Goal: Task Accomplishment & Management: Use online tool/utility

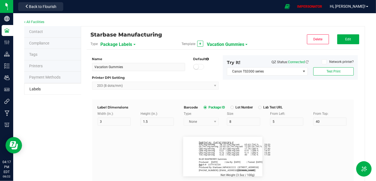
click at [221, 45] on span "Vacation Gummies" at bounding box center [225, 44] width 37 height 9
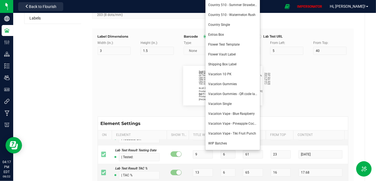
scroll to position [70, 0]
click at [227, 67] on li "Shipping Box Label" at bounding box center [233, 66] width 55 height 10
type input "Shipping Box Label"
type input "15"
type input "9"
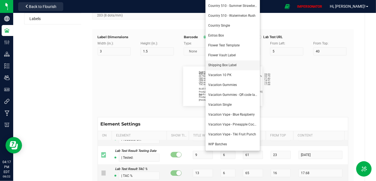
type input "13"
type input "Gelato Pen"
type input "Lot Number"
type input "20"
type input "9"
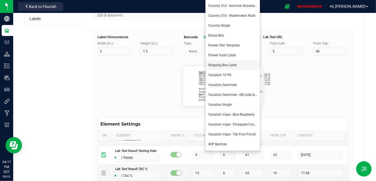
type input "17"
type input "Box #"
type input "20"
type input "9"
type input "15"
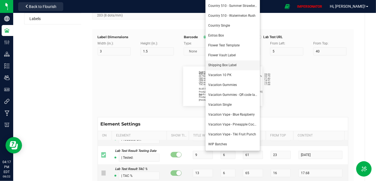
type input "26"
type input "Tag#"
type input "15"
type input "9"
type input "8"
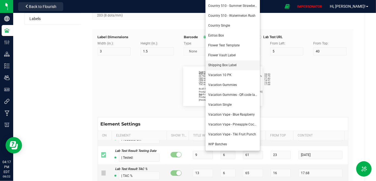
type input "CADMODS-20230420-096"
type input "Quantity"
type input "22"
type input "9"
type input "15"
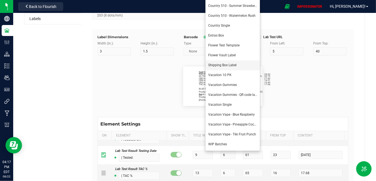
type input "21.5"
type input "44 ea"
type input "Strain"
type input "25"
type input "10"
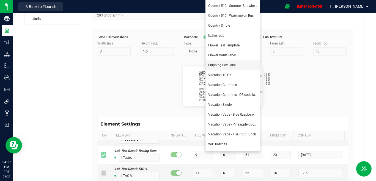
type input "5"
type input "15"
type input "Gelato"
type input "Package Date"
type input "25"
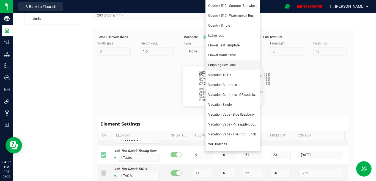
type input "10"
type input "5"
type input "25"
type input "[DATE] 10:14pm"
type input "SKU"
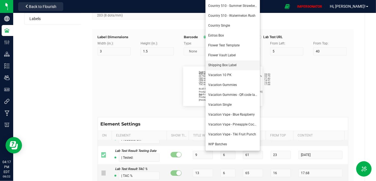
type input "25"
type input "10"
type input "5"
type input "30"
type input "42P017"
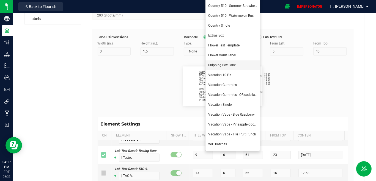
type input "Ref Field 1"
type input "25"
type input "10"
type input "5"
type input "35"
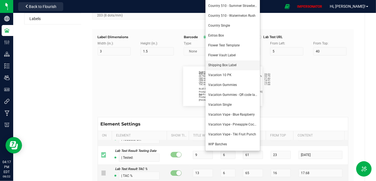
type input "Ref Field 1 Value"
type input "Ref Field 2"
type input "25"
type input "10"
type input "5"
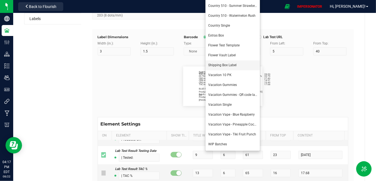
type input "35"
type input "Ref Field 2 Value"
type input "Ref Field 3"
type input "25"
type input "10"
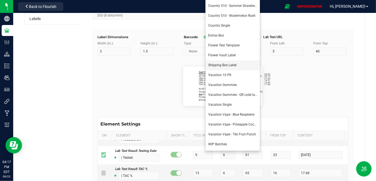
type input "5"
type input "35"
type input "Ref Field 3 Value"
type input "Item Ref Field 1"
type input "25"
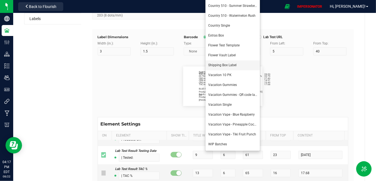
type input "10"
type input "5"
type input "35"
type input "Item Ref Field 1 Value"
type input "Item Ref Field 2"
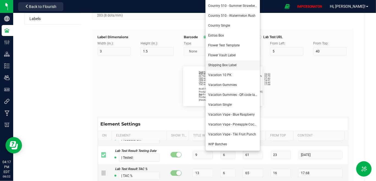
type input "25"
type input "10"
type input "5"
type input "35"
type input "Item Ref Field 2 Value"
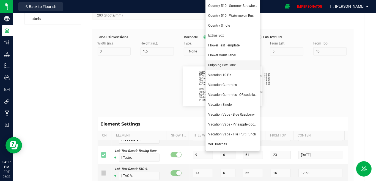
type input "Item Ref Field 3"
type input "25"
type input "10"
type input "5"
type input "35"
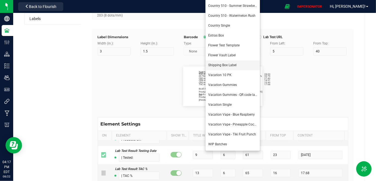
type input "Item Ref Field 3 Value"
type input "Item Ref Field 4"
type input "25"
type input "10"
type input "5"
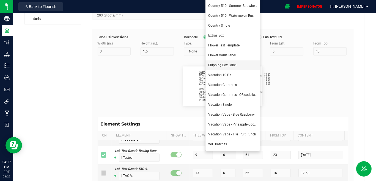
type input "35"
type input "Item Ref Field 4 Value"
type input "Item Ref Field 5"
type input "25"
type input "10"
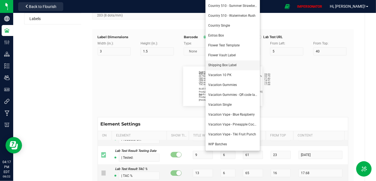
type input "5"
type input "35"
type input "Item Ref Field 5 Value"
type input "NDC Number"
type input "25"
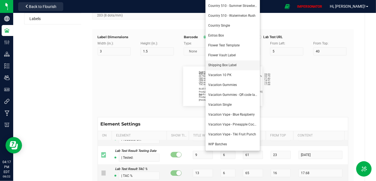
type input "10"
type input "5"
type input "35"
type input "[PHONE_NUMBER]"
type input "Number of Servings"
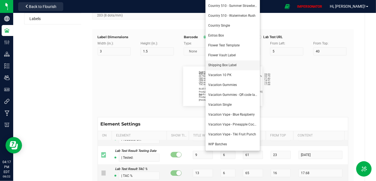
type input "25"
type input "10"
type input "5"
type input "35"
type input "4 servings/item"
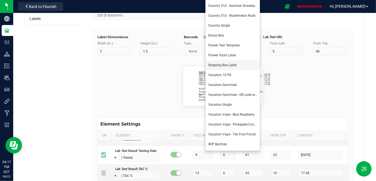
type input "Serving Size"
type input "25"
type input "10"
type input "5"
type input "35"
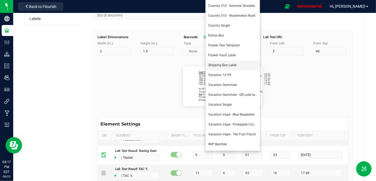
type input "1 cup"
type input "Serving Size (Grams)"
type input "25"
type input "10"
type input "5"
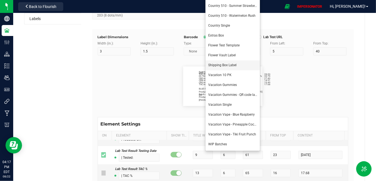
type input "35"
type input "4 g"
type input "Doses Per Unit"
type input "25"
type input "10"
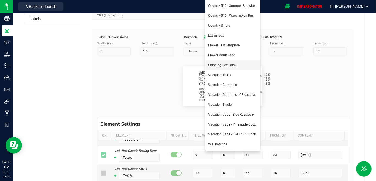
type input "5"
type input "35"
type input "20"
type input "Item Ingredients"
type input "25"
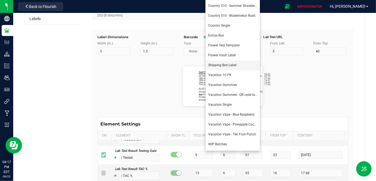
type input "10"
type input "5"
type input "35"
type input "Ingredient one, ingredient two"
type input "METRC Item Ingredients"
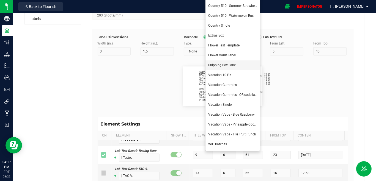
type input "25"
type input "10"
type input "5"
type input "35"
type input "Ingredient one, ingredient two"
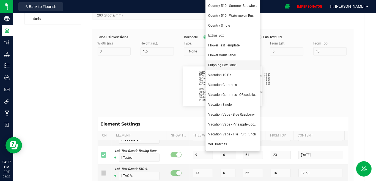
type input "Allergens"
type input "25"
type input "10"
type input "5"
type input "35"
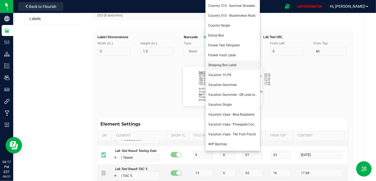
type input "Tree Nuts, Soy, Wheat"
type input "METRC Administration Method"
type input "25"
type input "10"
type input "5"
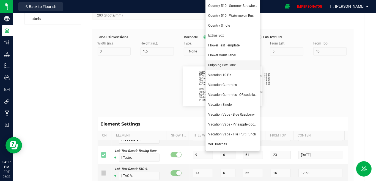
type input "35"
type input "Inhalation"
type input "Feel"
type input "25"
type input "10"
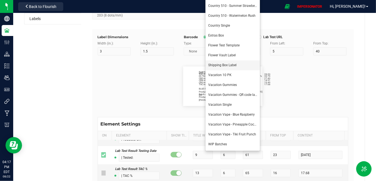
type input "5"
type input "35"
type input "Relaxed"
type input "Usable Cannabis per Unit"
type input "25"
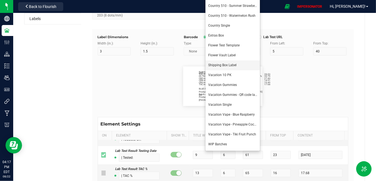
type input "10"
type input "5"
type input "35"
type input "25.73 g"
type input "Moisture %"
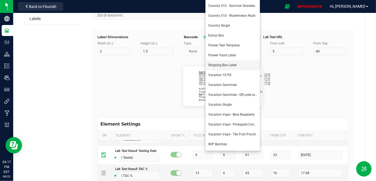
type input "25"
type input "10"
type input "5"
type input "8.40 %"
type input "Strain Description"
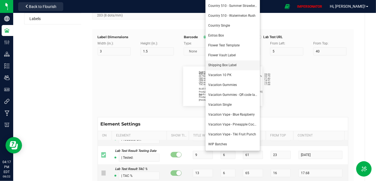
type input "25"
type input "10"
type input "5"
type input "35"
type input "Pineapple, Molasses, Napalm"
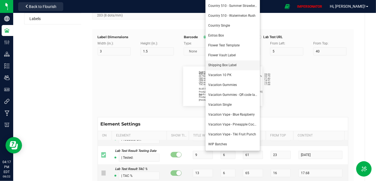
type input "Strain Type"
type input "35"
type input "Indica"
type input "Order ID"
type input "35"
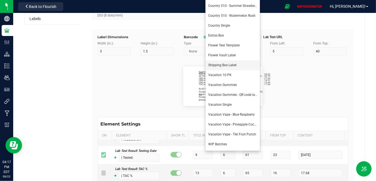
type input "00256420"
type input "Brand"
type input "30"
type input "Cannabis Co."
type input "Product Line"
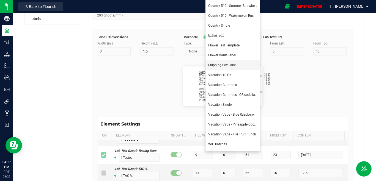
type input "30"
type input "Dry Buds"
type input "Extraction"
type input "[MEDICAL_DATA]"
type input "Unit Weight"
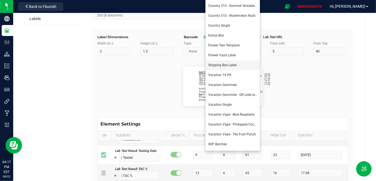
type input "30"
type input "3.5 g"
type input "Unit Weight (Ounces)"
type input "30"
type input "1.0 oz"
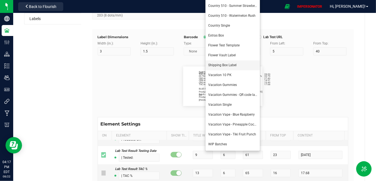
type input "Unit Volume"
type input "30"
type input "100 ml"
type input "Unit Price"
type input "30"
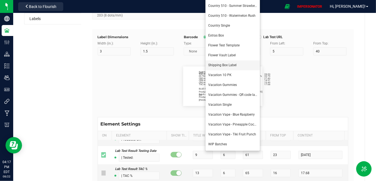
type input "$49.99"
type input "Total Price"
type input "30"
type input "$49.99"
type input "Use By Date"
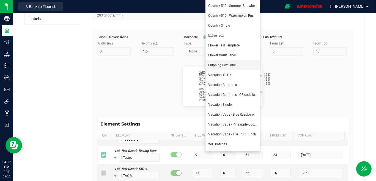
type input "30"
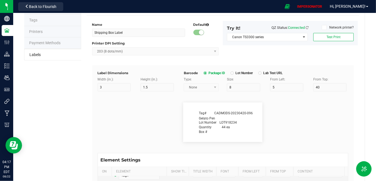
scroll to position [0, 0]
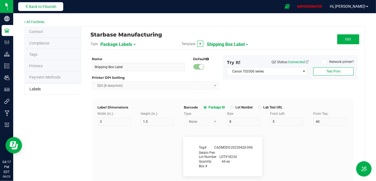
click at [49, 3] on button "Back to Flourish" at bounding box center [40, 6] width 45 height 9
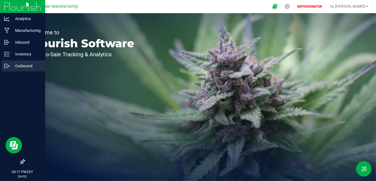
click at [25, 68] on p "Outbound" at bounding box center [26, 66] width 33 height 7
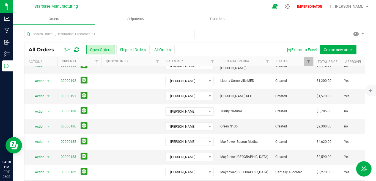
scroll to position [87, 0]
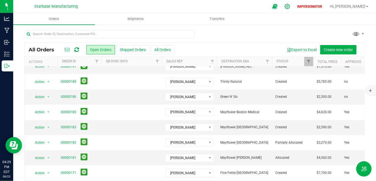
click at [290, 6] on icon at bounding box center [287, 6] width 5 height 5
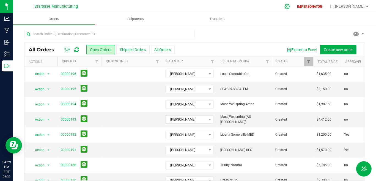
click at [290, 5] on icon at bounding box center [288, 7] width 6 height 6
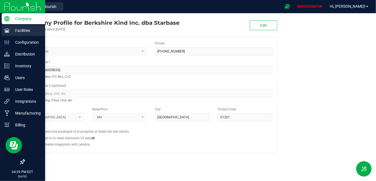
click at [19, 33] on p "Facilities" at bounding box center [26, 30] width 33 height 7
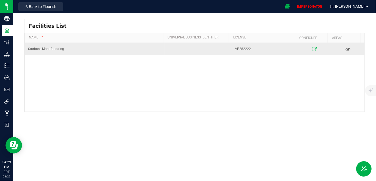
click at [312, 48] on icon at bounding box center [314, 49] width 5 height 4
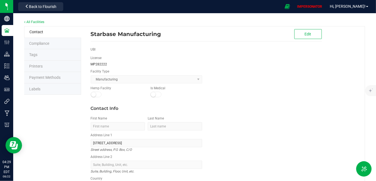
click at [44, 90] on li "Labels" at bounding box center [52, 90] width 57 height 12
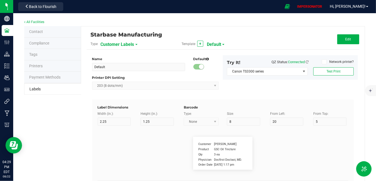
click at [124, 45] on span "Customer Labels" at bounding box center [118, 44] width 34 height 9
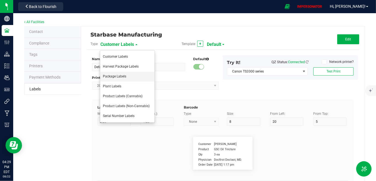
click at [112, 78] on span "Package Labels" at bounding box center [114, 77] width 23 height 4
type input "Shipping Box Label"
type input "3"
type input "1.5"
type input "5"
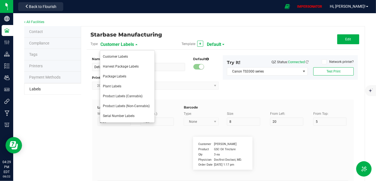
type input "40"
type input "SKU Name"
type input "9"
type input "15"
type input "13"
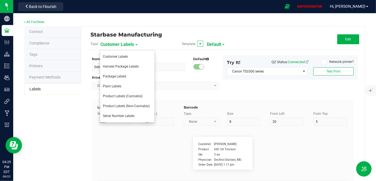
type input "Gelato Pen"
type input "Lot Number"
type input "20"
type input "9"
type input "15"
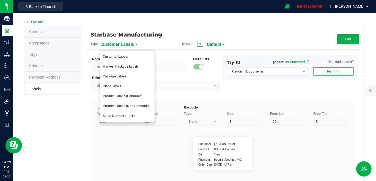
type input "17"
type input "LOT918234"
type input "Box #"
type input "20"
type input "9"
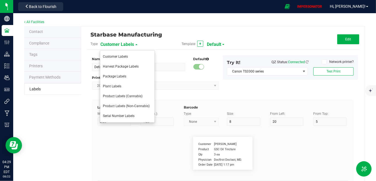
type input "15"
type input "26"
type input "Tag#"
type input "9"
type input "15"
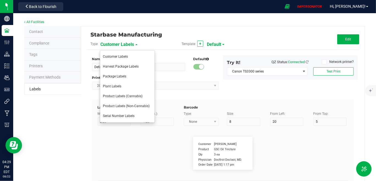
type input "8"
type input "CADMODS-20230420-096"
type input "Quantity"
type input "22"
type input "9"
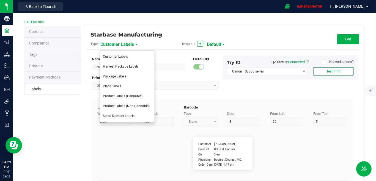
type input "15"
type input "21.5"
type input "44 ea"
type input "Strain"
type input "25"
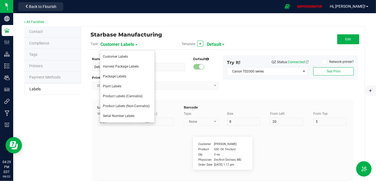
type input "10"
type input "15"
type input "Gelato"
type input "Package Date"
type input "25"
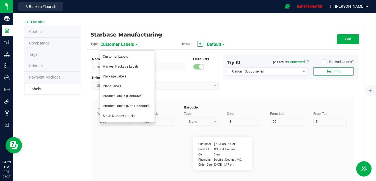
type input "10"
type input "25"
type input "[DATE] 10:14pm"
type input "SKU"
type input "25"
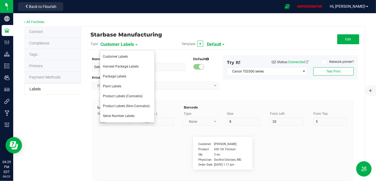
type input "10"
type input "42P017"
type input "Ref Field 1"
type input "25"
type input "10"
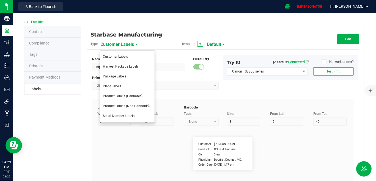
type input "35"
type input "Ref Field 1 Value"
type input "Ref Field 2"
type input "25"
type input "10"
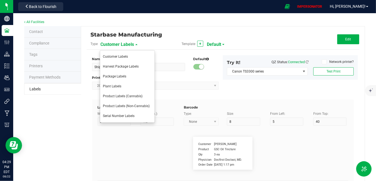
type input "35"
type input "Ref Field 2 Value"
type input "Ref Field 3"
type input "25"
type input "10"
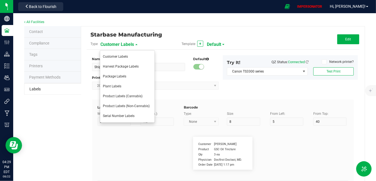
type input "35"
type input "Ref Field 3 Value"
type input "Item Ref Field 1"
type input "25"
type input "10"
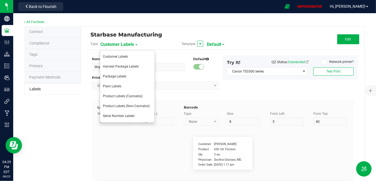
type input "35"
type input "Item Ref Field 1 Value"
type input "Item Ref Field 2"
type input "25"
type input "10"
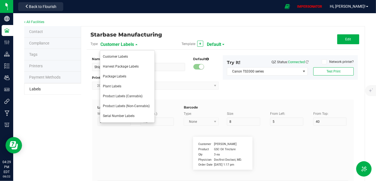
type input "35"
type input "Item Ref Field 2 Value"
type input "Item Ref Field 3"
type input "25"
type input "10"
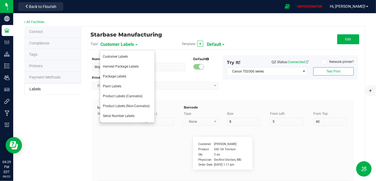
type input "35"
type input "Item Ref Field 3 Value"
type input "Item Ref Field 4"
type input "25"
type input "10"
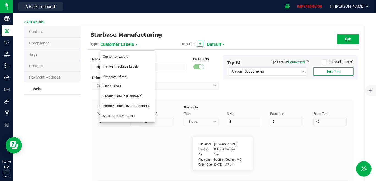
type input "35"
type input "Item Ref Field 4 Value"
type input "Item Ref Field 5"
type input "25"
type input "10"
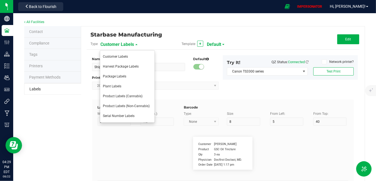
type input "35"
type input "Item Ref Field 5 Value"
type input "NDC Number"
type input "25"
type input "10"
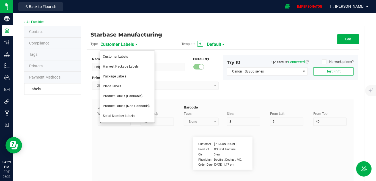
type input "35"
type input "[PHONE_NUMBER]"
type input "Number of Servings"
type input "25"
type input "10"
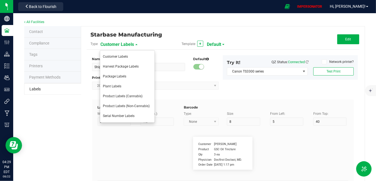
type input "35"
type input "4 servings/item"
type input "Serving Size"
type input "25"
type input "10"
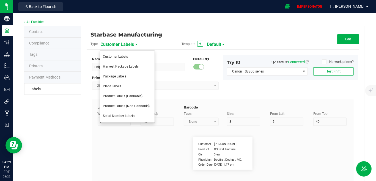
type input "35"
type input "1 cup"
type input "Serving Size (Grams)"
type input "25"
type input "10"
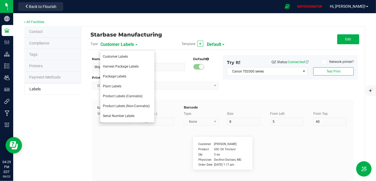
type input "35"
type input "4 g"
type input "Doses Per Unit"
type input "25"
type input "10"
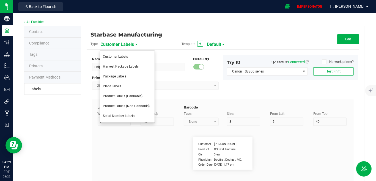
type input "35"
type input "20"
type input "Item Ingredients"
type input "25"
type input "10"
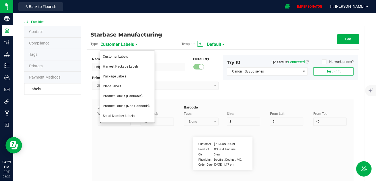
type input "35"
type input "Ingredient one, ingredient two"
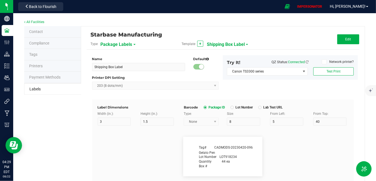
click at [216, 43] on span "Shipping Box Label" at bounding box center [226, 44] width 38 height 9
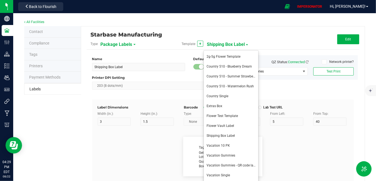
click at [228, 141] on li "Vacation 10 PK" at bounding box center [231, 146] width 55 height 10
type input "Vacation 10 PK"
type input "2.5"
type input "2"
type input "Strain"
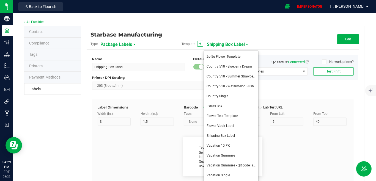
type input "6"
type input "21"
type input "31"
type input "Blueberry Muffin"
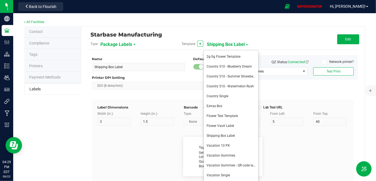
type input "Packaged:"
type input "10"
type input "6"
type input "50"
type input "33"
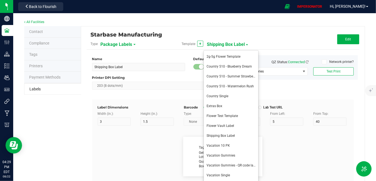
type input "[DATE]"
type input "Lot #"
type input "5"
type input "6"
type input "21"
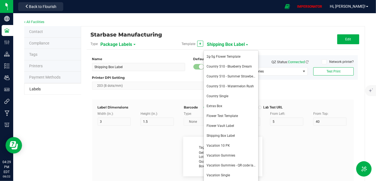
type input "33"
type input "SBSFBF250210"
type input "[MEDICAL_DATA] Profile"
type input "10"
type input "8"
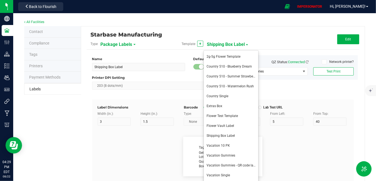
type input "39"
type input "11"
type input "[MEDICAL_DATA] Profile"
type input "Lab Tested:"
type input "12"
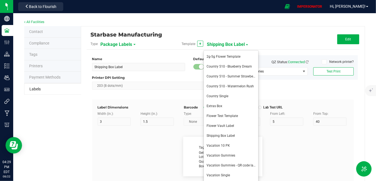
type input "6"
type input "47"
type input "35"
type input "[DATE]"
type input "Produced By Cont'd:"
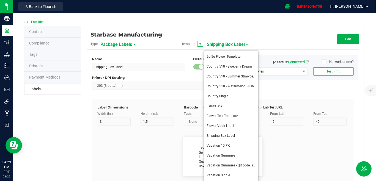
type input "10"
type input "6"
type input "21"
type input "43"
type input "[PHONE_NUMBER], [EMAIL_ADDRESS][DOMAIN_NAME], [DOMAIN_NAME]"
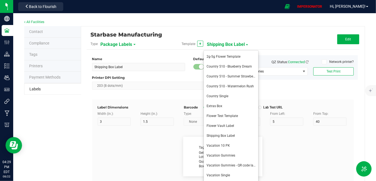
type input "TAC:"
type input "9"
type input "6"
type input "45"
type input "14"
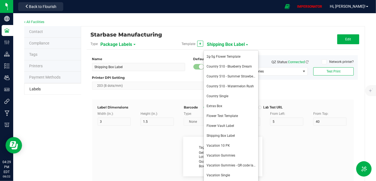
type input "17.68"
type input "CBG:"
type input "9"
type input "6"
type input "45"
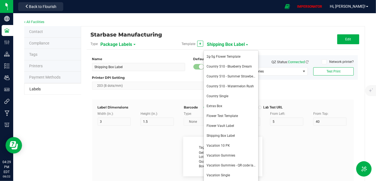
type input "26"
type input "19.49"
type input "CBN:"
type input "9"
type input "6"
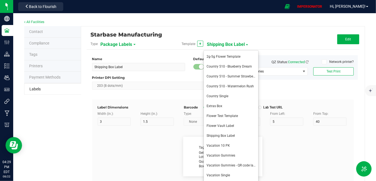
type input "45"
type input "28"
type input "14.91"
type input "Produced & Packaged By:"
type input "6"
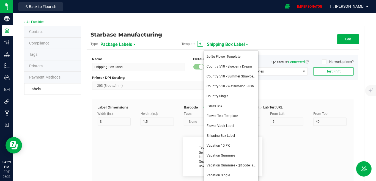
type input "21"
type input "39"
type input "Starbase MFG, MP282222"
type input "Cultivated By:"
type input "12"
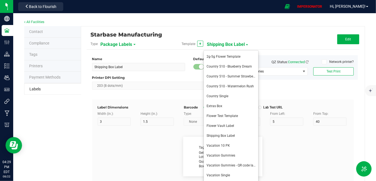
type input "6"
type input "21"
type input "37"
type input "MC281359, 1-800-000-000, [EMAIL_ADDRESS][DOMAIN_NAME]"
type input "Total THC:"
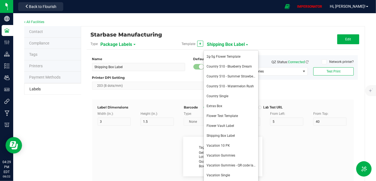
type input "11"
type input "6"
type input "43"
type input "16"
type input "28.03"
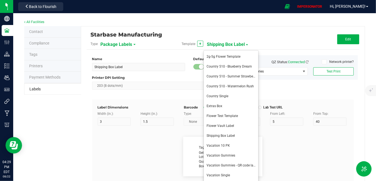
type input "Harvested:"
type input "11"
type input "6"
type input "21"
type input "[DATE]"
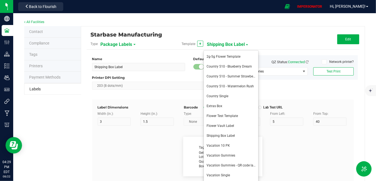
type input "D9 THC:"
type input "11"
type input "6"
type input "43"
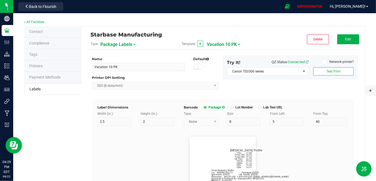
click at [220, 41] on span "Vacation 10 PK" at bounding box center [222, 44] width 30 height 9
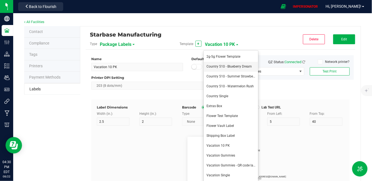
click at [225, 67] on span "Country 510 - Blueberry Dream" at bounding box center [229, 67] width 45 height 4
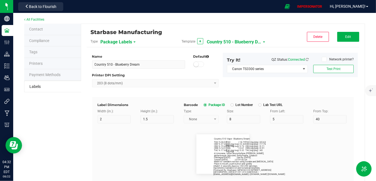
scroll to position [4, 0]
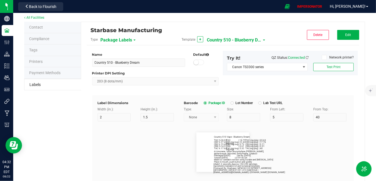
click at [235, 38] on span "Country 510 - Blueberry Dream" at bounding box center [234, 40] width 55 height 9
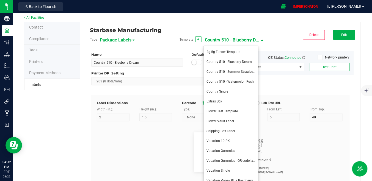
click at [301, 128] on div "Packaged [DATE] Use By [DATE] THC % 28.03 THC mg/svg | 18.75 THC mg/pkg | 65.63…" at bounding box center [221, 153] width 256 height 62
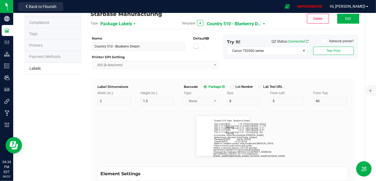
scroll to position [0, 0]
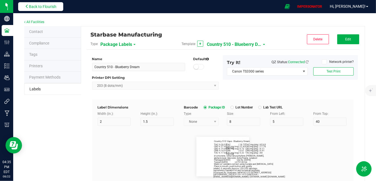
click at [48, 8] on span "Back to Flourish" at bounding box center [43, 6] width 28 height 4
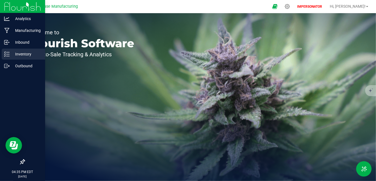
click at [25, 54] on p "Inventory" at bounding box center [26, 54] width 33 height 7
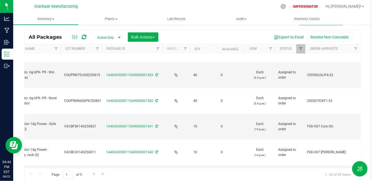
scroll to position [0, 65]
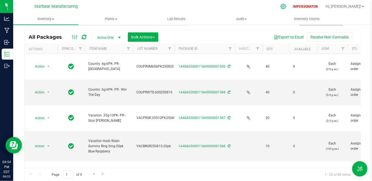
click at [287, 8] on icon at bounding box center [284, 7] width 6 height 6
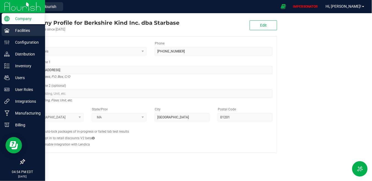
click at [17, 31] on p "Facilities" at bounding box center [26, 30] width 33 height 7
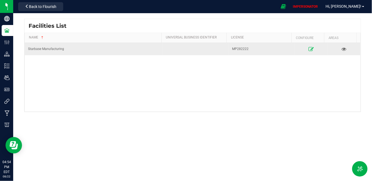
click at [309, 47] on icon at bounding box center [311, 49] width 5 height 4
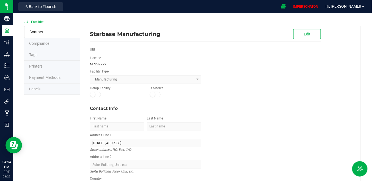
click at [43, 88] on li "Labels" at bounding box center [52, 90] width 56 height 12
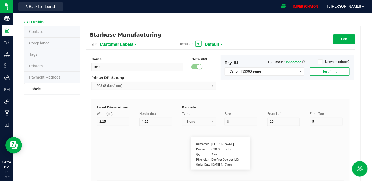
click at [115, 47] on span "Customer Labels" at bounding box center [117, 44] width 34 height 9
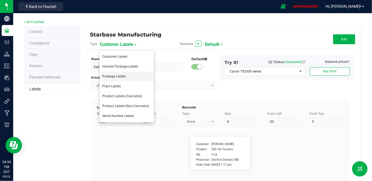
click at [114, 79] on li "Package Labels" at bounding box center [127, 77] width 55 height 10
type input "Shipping Box Label"
type input "3"
type input "1.5"
type input "5"
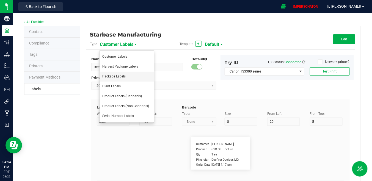
type input "40"
type input "SKU Name"
type input "9"
type input "15"
type input "13"
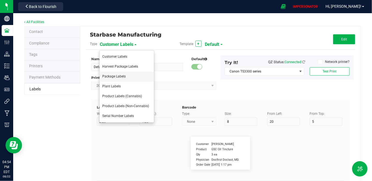
type input "Gelato Pen"
type input "Lot Number"
type input "20"
type input "9"
type input "15"
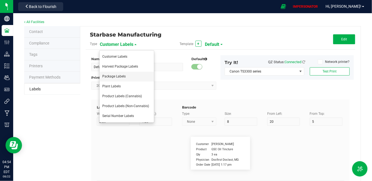
type input "17"
type input "LOT918234"
type input "Box #"
type input "20"
type input "9"
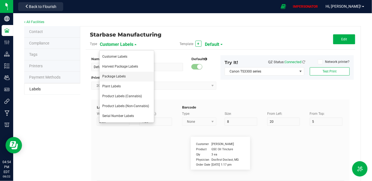
type input "15"
type input "26"
type input "Tag#"
type input "9"
type input "15"
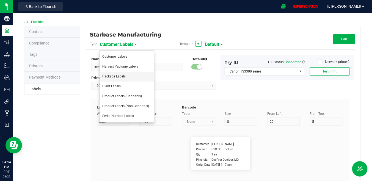
type input "8"
type input "CADMODS-20230420-096"
type input "Quantity"
type input "22"
type input "9"
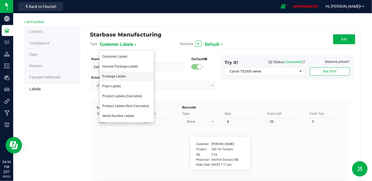
type input "15"
type input "21.5"
type input "44 ea"
type input "Strain"
type input "25"
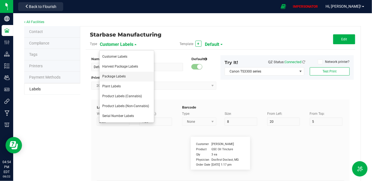
type input "10"
type input "15"
type input "Gelato"
type input "Package Date"
type input "25"
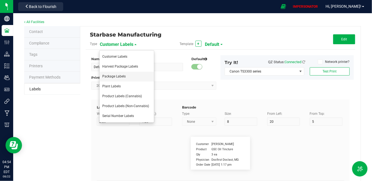
type input "10"
type input "25"
type input "[DATE] 10:14pm"
type input "SKU"
type input "25"
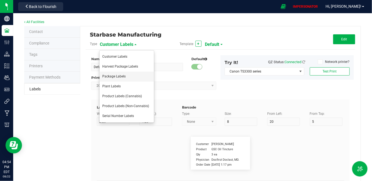
type input "10"
type input "42P017"
type input "Ref Field 1"
type input "25"
type input "10"
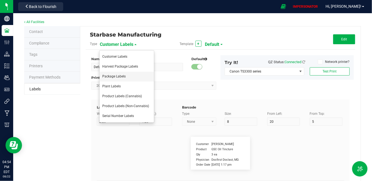
type input "35"
type input "Ref Field 1 Value"
type input "Ref Field 2"
type input "25"
type input "10"
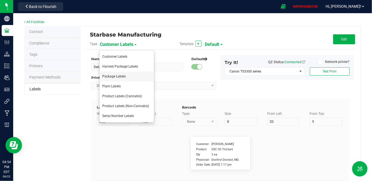
type input "35"
type input "Ref Field 2 Value"
type input "Ref Field 3"
type input "25"
type input "10"
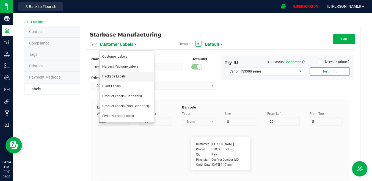
type input "35"
type input "Ref Field 3 Value"
type input "Item Ref Field 1"
type input "25"
type input "10"
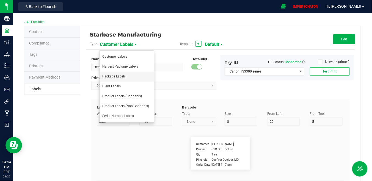
type input "35"
type input "Item Ref Field 1 Value"
type input "Item Ref Field 2"
type input "25"
type input "10"
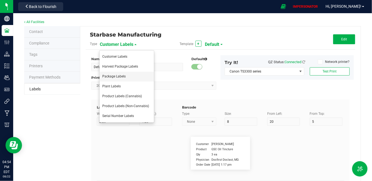
type input "35"
type input "Item Ref Field 2 Value"
type input "Item Ref Field 3"
type input "25"
type input "10"
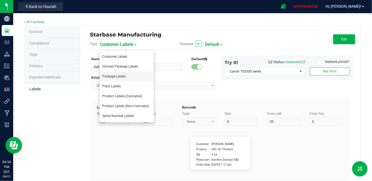
type input "35"
type input "Item Ref Field 3 Value"
type input "Item Ref Field 4"
type input "25"
type input "10"
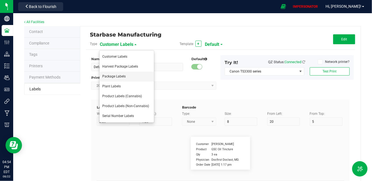
type input "35"
type input "Item Ref Field 4 Value"
type input "Item Ref Field 5"
type input "25"
type input "10"
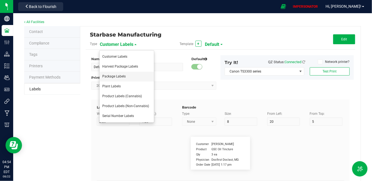
type input "35"
type input "Item Ref Field 5 Value"
type input "NDC Number"
type input "25"
type input "10"
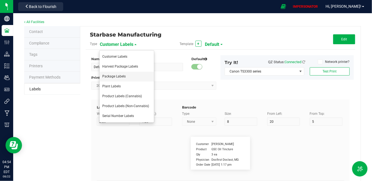
type input "35"
type input "[PHONE_NUMBER]"
type input "Number of Servings"
type input "25"
type input "10"
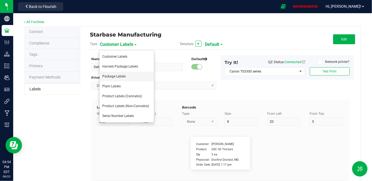
type input "35"
type input "4 servings/item"
type input "Serving Size"
type input "25"
type input "10"
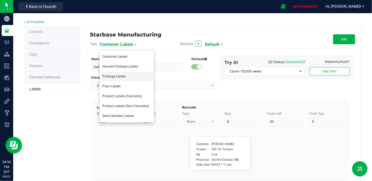
type input "35"
type input "1 cup"
type input "Serving Size (Grams)"
type input "25"
type input "10"
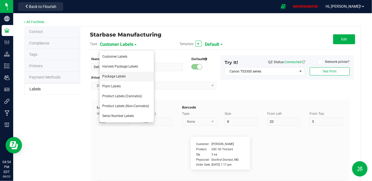
type input "35"
type input "4 g"
type input "Doses Per Unit"
type input "25"
type input "10"
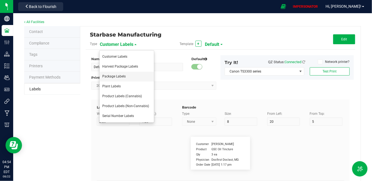
type input "35"
type input "20"
type input "Item Ingredients"
type input "25"
type input "10"
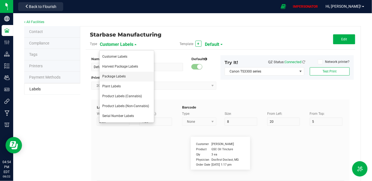
type input "35"
type input "Ingredient one, ingredient two"
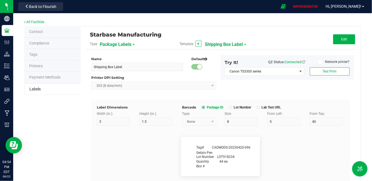
click at [226, 45] on span "Shipping Box Label" at bounding box center [224, 44] width 38 height 9
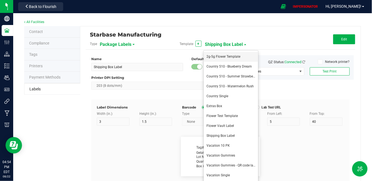
click at [230, 52] on li "2g-5g Flower Template" at bounding box center [231, 57] width 55 height 10
type input "2g-5g Flower Template"
type input "Strain"
type input "6"
type input "19"
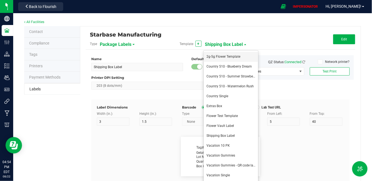
type input "10"
type input "Gelato"
type input "Packaged:"
type input "15"
type input "6"
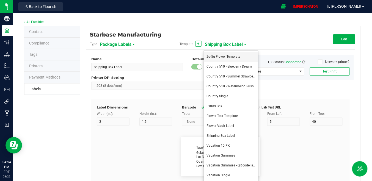
type input "19"
type input "14"
type input "[DATE]"
type input "Batch:"
type input "15"
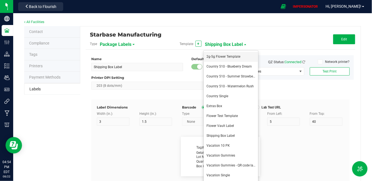
type input "6"
type input "19"
type input "12"
type input "LOT918234"
type input "Harvest Date:"
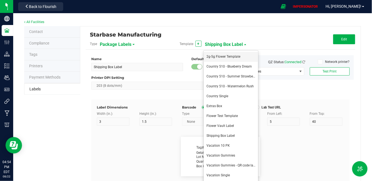
type input "6"
type input "19"
type input "18"
type input "Lab Tested:"
type input "15"
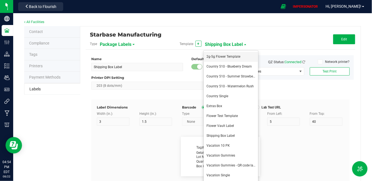
type input "6"
type input "19"
type input "16"
type input "[DATE]"
type input "THC %"
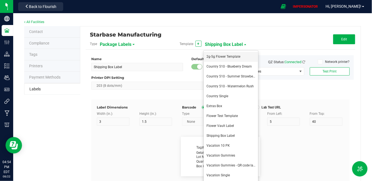
type input "15"
type input "6"
type input "62"
type input "10"
type input "28.03 %"
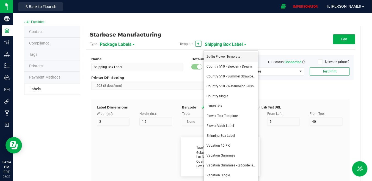
type input "THCA %"
type input "15"
type input "6"
type input "62"
type input "8"
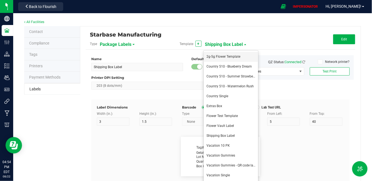
type input "29.05 %"
type input "Example"
type input "10"
type input "6"
type input "19"
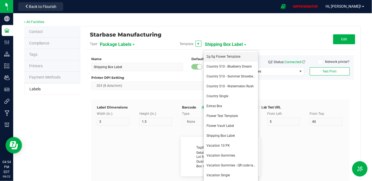
type input "34"
type input "This product has been tested for contaminants with no adverse findings."
type input "10"
type input "51"
type input "4"
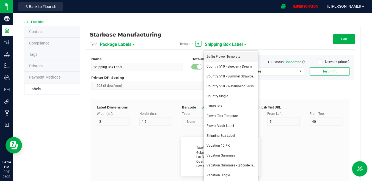
type input "CANNABINOID PROFILE"
type input "TAC %"
type input "15"
type input "6"
type input "62"
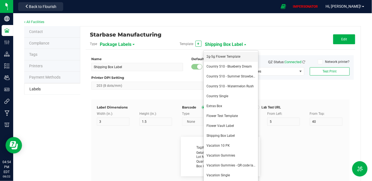
type input "18"
type input "17.68 %"
type input "CBD %"
type input "15"
type input "6"
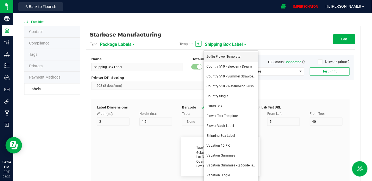
type input "62"
type input "12"
type input "27.43 %"
type input "CBG %"
type input "15"
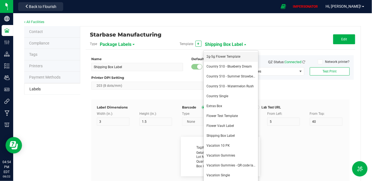
type input "6"
type input "62"
type input "16"
type input "19.49 %"
type input "CBN %"
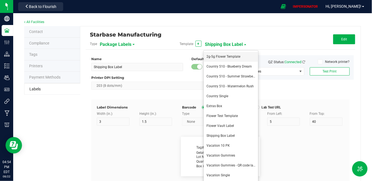
type input "15"
type input "6"
type input "62"
type input "14"
type input "14.91 %"
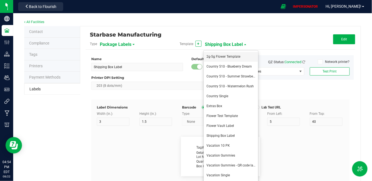
type input "Example"
type input "10"
type input "6"
type input "56"
type input "31"
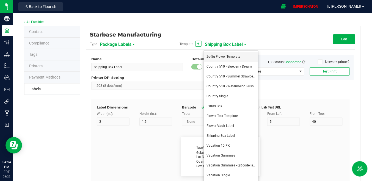
type input "Starbase | MP#282222"
type input "Example"
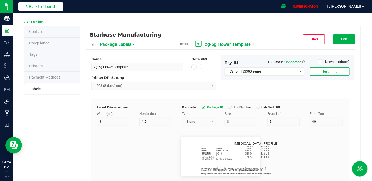
click at [51, 6] on span "Back to Flourish" at bounding box center [43, 6] width 28 height 4
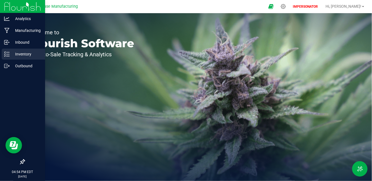
click at [15, 55] on p "Inventory" at bounding box center [26, 54] width 33 height 7
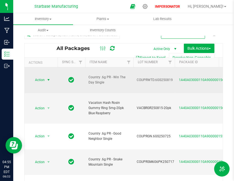
click at [43, 76] on span "Action" at bounding box center [37, 80] width 15 height 8
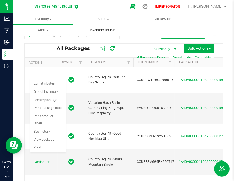
click at [110, 31] on span "Inventory Counts" at bounding box center [102, 30] width 41 height 5
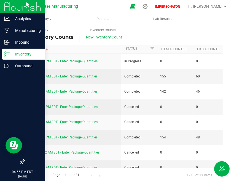
click at [9, 57] on icon at bounding box center [7, 54] width 6 height 6
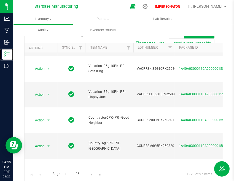
scroll to position [224, 0]
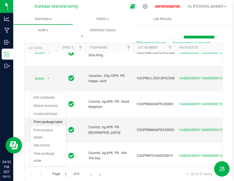
click at [50, 123] on li "Print package label" at bounding box center [48, 122] width 36 height 8
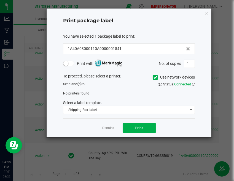
click at [158, 76] on label "Use network devices" at bounding box center [174, 78] width 42 height 6
click at [0, 0] on input "Use network devices" at bounding box center [0, 0] width 0 height 0
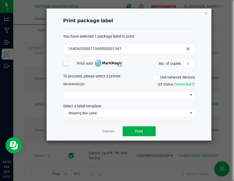
click at [132, 90] on div "To proceed, please select a printer. Use network devices Send label(s) to: QZ S…" at bounding box center [129, 96] width 132 height 44
click at [120, 99] on div "To proceed, please select a printer. Use network devices Send label(s) to: QZ S…" at bounding box center [129, 96] width 132 height 44
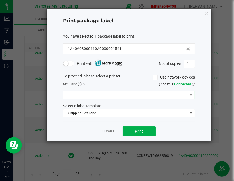
click at [121, 93] on span at bounding box center [125, 95] width 124 height 8
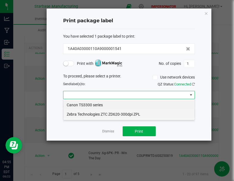
click at [107, 113] on ZPL "Zebra Technologies ZTC ZD620-300dpi ZPL" at bounding box center [128, 114] width 131 height 9
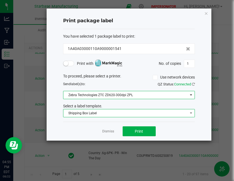
click at [115, 115] on span "Shipping Box Label" at bounding box center [125, 114] width 124 height 8
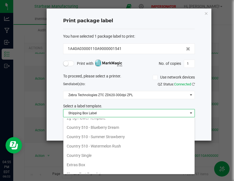
scroll to position [0, 0]
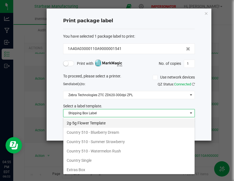
click at [115, 120] on li "2g-5g Flower Template" at bounding box center [128, 123] width 131 height 9
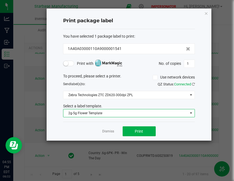
click at [180, 126] on div "Dismiss Print" at bounding box center [129, 131] width 132 height 19
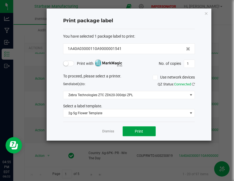
click at [132, 133] on button "Print" at bounding box center [139, 132] width 33 height 10
click at [109, 130] on link "Dismiss" at bounding box center [108, 131] width 12 height 5
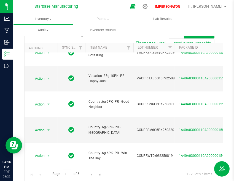
click at [91, 174] on span "Go to the next page" at bounding box center [91, 175] width 4 height 4
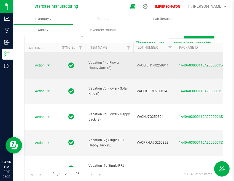
click at [45, 62] on span "Action" at bounding box center [41, 66] width 22 height 8
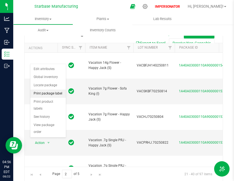
click at [51, 92] on li "Print package label" at bounding box center [48, 94] width 36 height 8
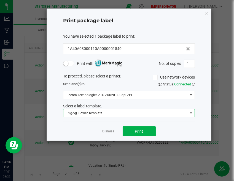
click at [108, 114] on span "2g-5g Flower Template" at bounding box center [125, 114] width 124 height 8
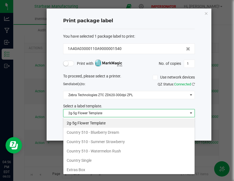
scroll to position [8, 132]
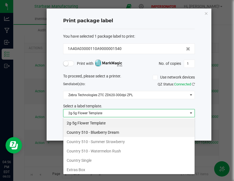
click at [190, 128] on li "Country 510 - Blueberry Dream" at bounding box center [128, 132] width 131 height 9
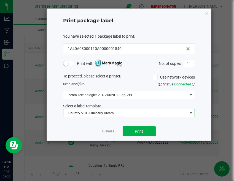
click at [142, 110] on span "Country 510 - Blueberry Dream" at bounding box center [125, 114] width 124 height 8
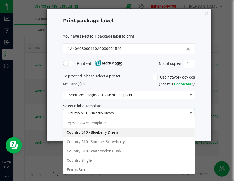
click at [142, 115] on span "Country 510 - Blueberry Dream" at bounding box center [125, 114] width 124 height 8
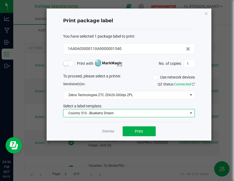
click at [185, 111] on span "Country 510 - Blueberry Dream" at bounding box center [125, 114] width 124 height 8
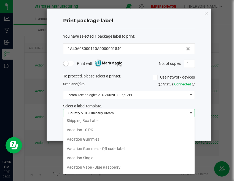
scroll to position [78, 0]
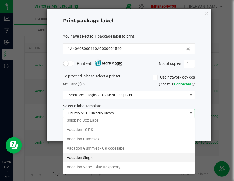
click at [116, 158] on li "Vacation Single" at bounding box center [128, 157] width 131 height 9
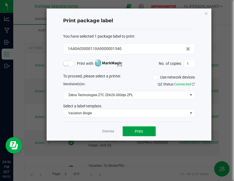
click at [137, 132] on span "Print" at bounding box center [139, 131] width 8 height 4
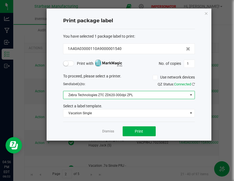
click at [121, 94] on span "Zebra Technologies ZTC ZD620-300dpi ZPL" at bounding box center [125, 95] width 124 height 8
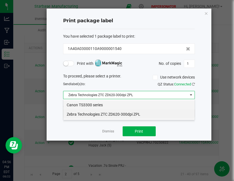
scroll to position [8, 132]
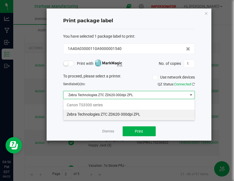
click at [109, 115] on ZPL "Zebra Technologies ZTC ZD620-300dpi ZPL" at bounding box center [128, 114] width 131 height 9
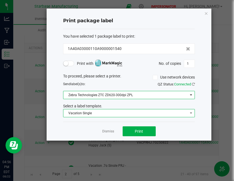
click at [130, 111] on span "Vacation Single" at bounding box center [125, 114] width 124 height 8
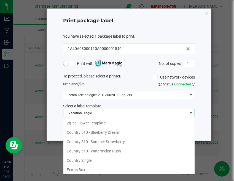
scroll to position [66, 0]
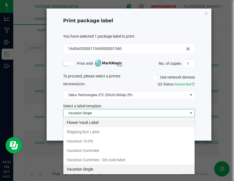
click at [128, 125] on li "Flower Vault Label" at bounding box center [128, 122] width 131 height 9
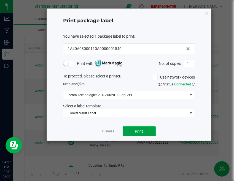
click at [144, 135] on button "Print" at bounding box center [139, 132] width 33 height 10
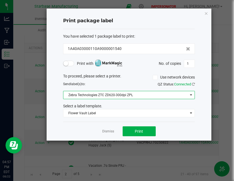
click at [149, 95] on span "Zebra Technologies ZTC ZD620-300dpi ZPL" at bounding box center [125, 95] width 124 height 8
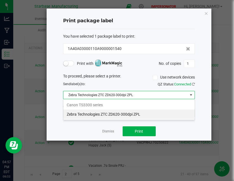
scroll to position [8, 132]
click at [110, 117] on ZPL "Zebra Technologies ZTC ZD620-300dpi ZPL" at bounding box center [128, 114] width 131 height 9
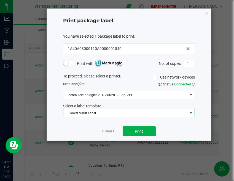
click at [121, 114] on span "Flower Vault Label" at bounding box center [125, 114] width 124 height 8
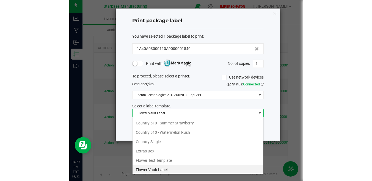
scroll to position [0, 0]
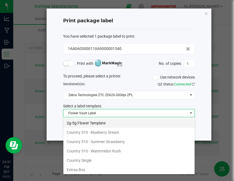
click at [85, 124] on li "2g-5g Flower Template" at bounding box center [128, 123] width 131 height 9
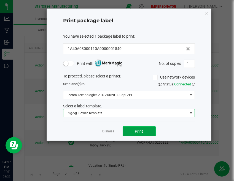
click at [141, 131] on span "Print" at bounding box center [139, 131] width 8 height 4
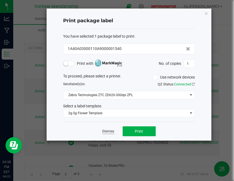
click at [105, 131] on link "Dismiss" at bounding box center [108, 131] width 12 height 5
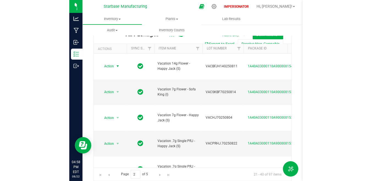
scroll to position [13, 0]
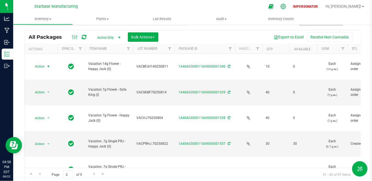
click at [287, 8] on icon at bounding box center [284, 7] width 6 height 6
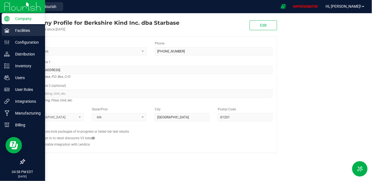
click at [20, 31] on p "Facilities" at bounding box center [26, 30] width 33 height 7
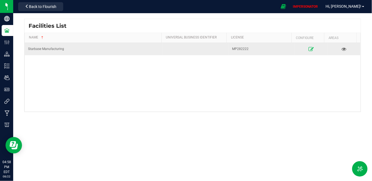
click at [311, 48] on link at bounding box center [311, 49] width 29 height 9
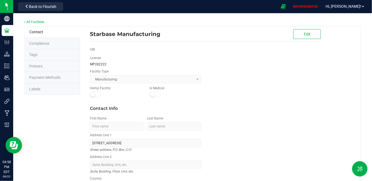
click at [31, 91] on li "Labels" at bounding box center [52, 90] width 56 height 12
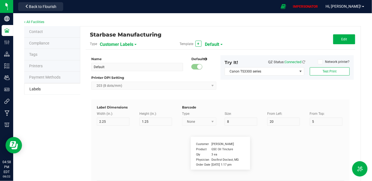
click at [127, 44] on span "Customer Labels" at bounding box center [117, 44] width 34 height 9
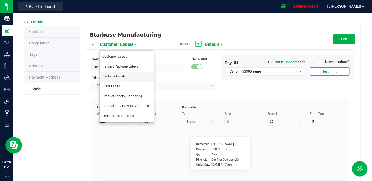
click at [115, 78] on span "Package Labels" at bounding box center [113, 77] width 23 height 4
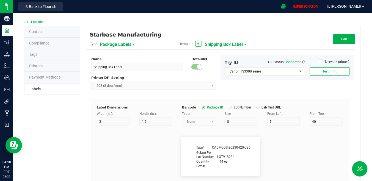
click at [222, 41] on span "Shipping Box Label" at bounding box center [224, 44] width 38 height 9
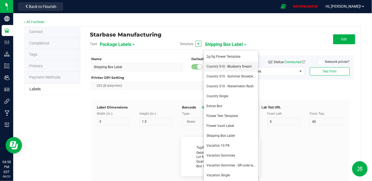
click at [217, 66] on span "Country 510 - Blueberry Dream" at bounding box center [229, 67] width 45 height 4
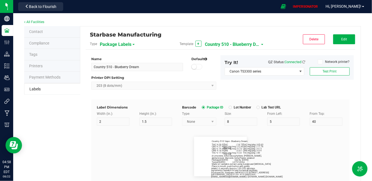
click at [226, 47] on span "Country 510 - Blueberry Dream" at bounding box center [232, 44] width 55 height 9
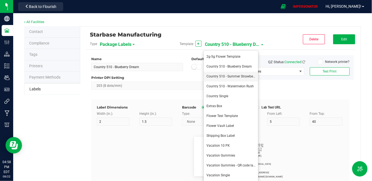
click at [224, 76] on span "Country 510 - Summer Strawberry" at bounding box center [232, 77] width 50 height 4
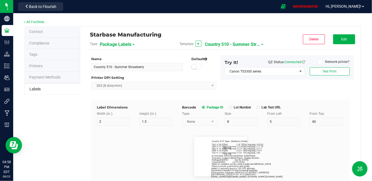
click at [227, 44] on span "Country 510 - Summer Strawberry" at bounding box center [232, 44] width 55 height 9
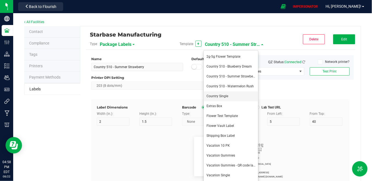
click at [226, 93] on li "Country Single" at bounding box center [231, 97] width 55 height 10
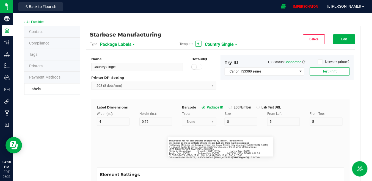
click at [225, 43] on span "Country Single" at bounding box center [219, 44] width 29 height 9
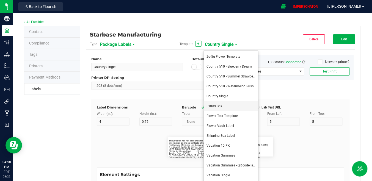
click at [222, 108] on li "Extras Box" at bounding box center [231, 107] width 55 height 10
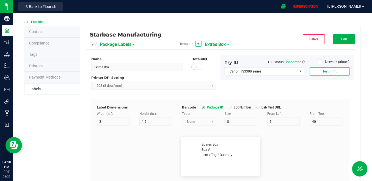
click at [216, 41] on span "Extras Box" at bounding box center [215, 44] width 21 height 9
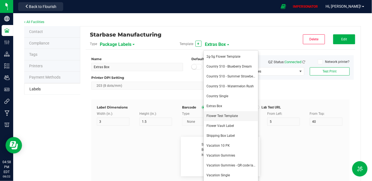
click at [216, 116] on span "Flower Test Template" at bounding box center [222, 116] width 31 height 4
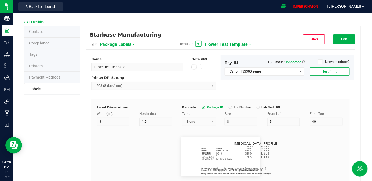
click at [214, 43] on span "Flower Test Template" at bounding box center [226, 44] width 43 height 9
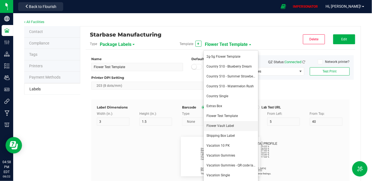
click at [234, 127] on li "Flower Vault Label" at bounding box center [231, 126] width 55 height 10
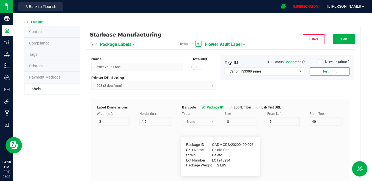
click at [222, 45] on span "Flower Vault Label" at bounding box center [223, 44] width 37 height 9
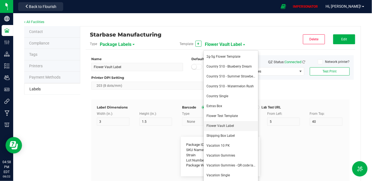
click at [224, 128] on li "Flower Vault Label" at bounding box center [231, 126] width 55 height 10
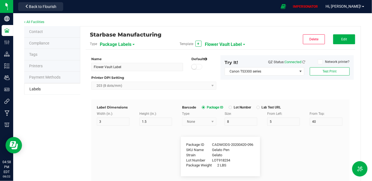
click at [220, 44] on span "Flower Vault Label" at bounding box center [223, 44] width 37 height 9
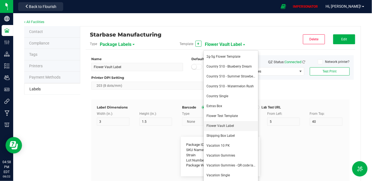
click at [231, 130] on li "Flower Vault Label" at bounding box center [231, 126] width 55 height 10
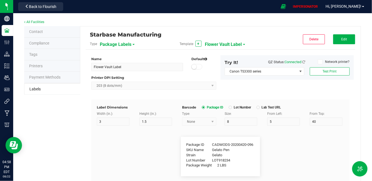
click at [226, 45] on span "Flower Vault Label" at bounding box center [223, 44] width 37 height 9
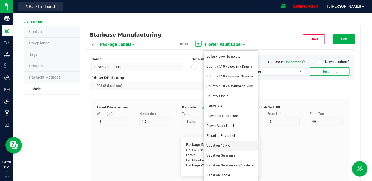
click at [224, 148] on li "Vacation 10 PK" at bounding box center [231, 146] width 55 height 10
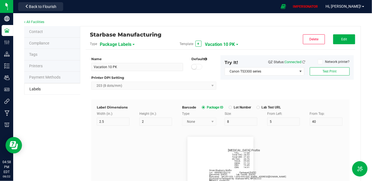
click at [224, 46] on span "Vacation 10 PK" at bounding box center [220, 44] width 30 height 9
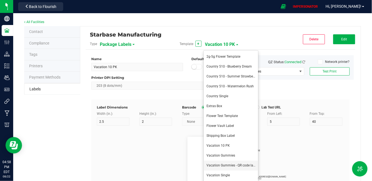
click at [227, 165] on span "Vacation Gummies - QR code label" at bounding box center [232, 166] width 51 height 4
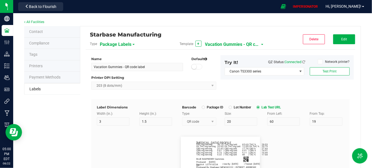
click at [242, 45] on span "Vacation Gummies - QR code label" at bounding box center [232, 44] width 55 height 9
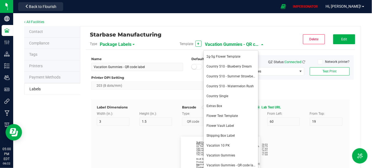
click at [303, 94] on div "Name Vacation Gummies - QR code label Default Printer DPI Setting 203 (8 dots/m…" at bounding box center [220, 77] width 267 height 44
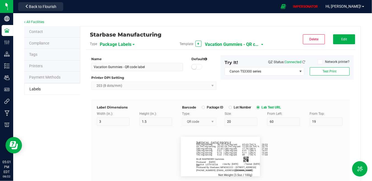
click at [242, 42] on span "Vacation Gummies - QR code label" at bounding box center [232, 44] width 55 height 9
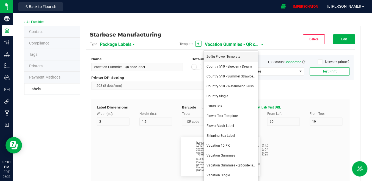
click at [228, 55] on span "2g-5g Flower Template" at bounding box center [224, 57] width 34 height 4
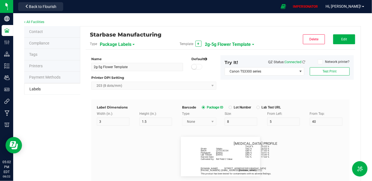
scroll to position [6, 0]
